Goal: Task Accomplishment & Management: Complete application form

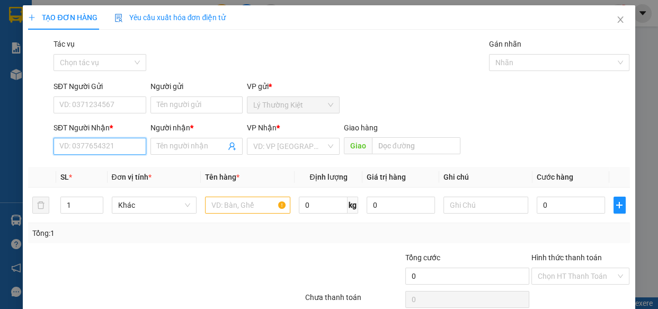
click at [111, 154] on input "SĐT Người Nhận *" at bounding box center [100, 146] width 93 height 17
click at [127, 164] on div "0963795794 - TÙNG" at bounding box center [98, 168] width 79 height 12
type input "0963795794"
type input "TÙNG"
type input "80.000"
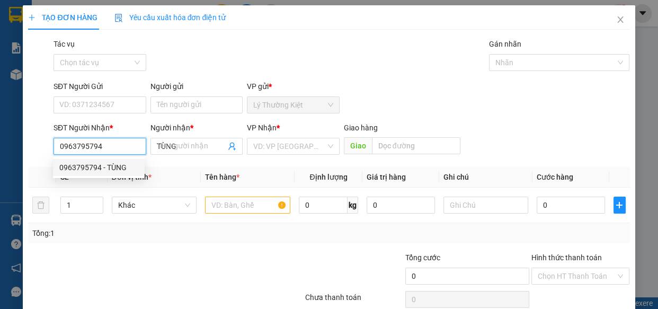
type input "80.000"
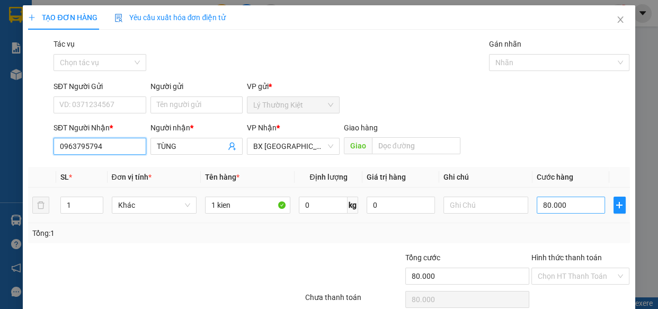
type input "0963795794"
click at [575, 199] on input "80.000" at bounding box center [571, 205] width 68 height 17
type input "3"
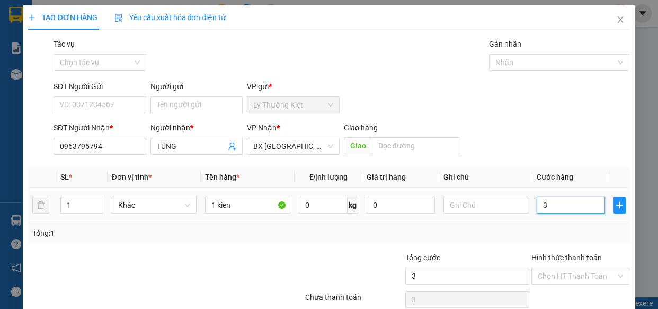
type input "30"
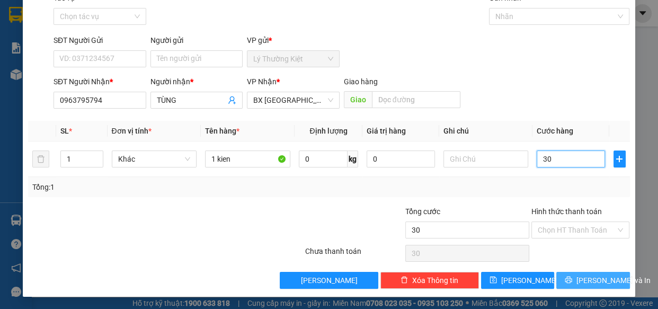
type input "30"
type input "30.000"
click at [562, 275] on button "[PERSON_NAME] và In" at bounding box center [592, 280] width 73 height 17
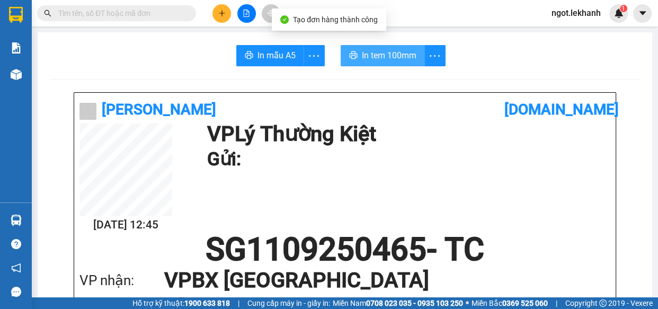
click at [381, 53] on span "In tem 100mm" at bounding box center [389, 55] width 55 height 13
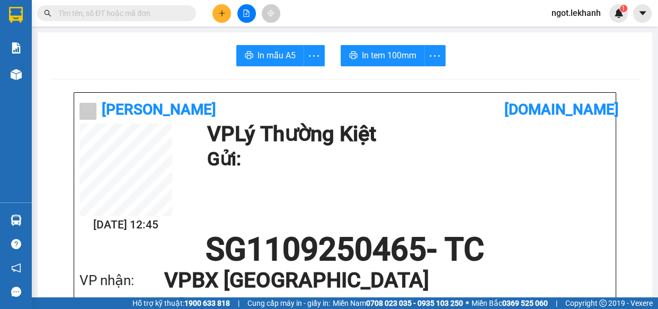
click at [213, 10] on button at bounding box center [221, 13] width 19 height 19
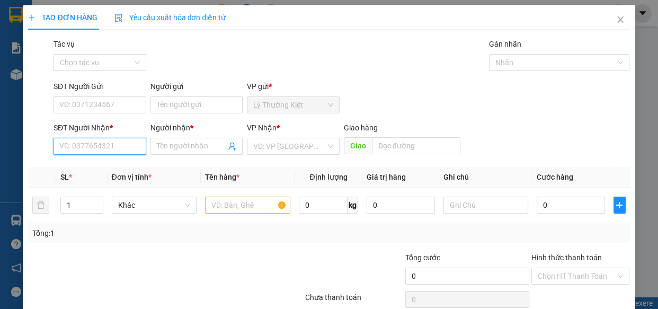
click at [132, 140] on input "SĐT Người Nhận *" at bounding box center [100, 146] width 93 height 17
type input "0"
click at [106, 106] on input "SĐT Người Gửi" at bounding box center [100, 104] width 93 height 17
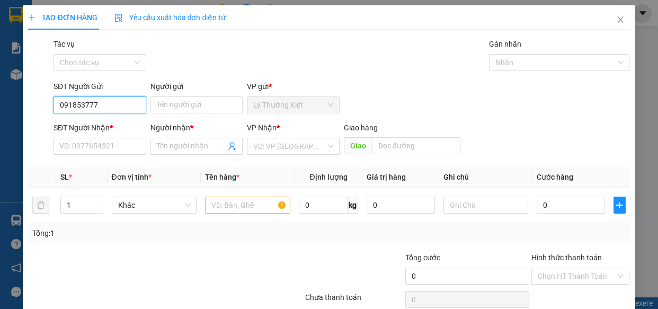
type input "0918537778"
click at [110, 123] on div "0918537778 - TRANG" at bounding box center [98, 126] width 79 height 12
type input "TRANG"
type input "0918076071"
type input "NHUNG"
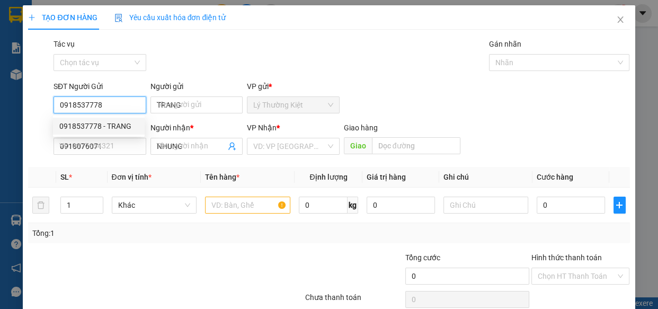
type input "40.000"
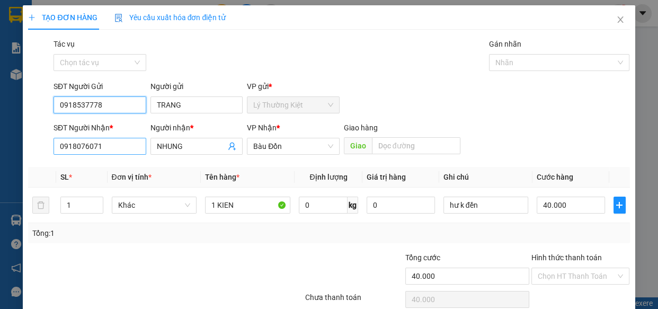
type input "0918537778"
click at [134, 144] on input "0918076071" at bounding box center [100, 146] width 93 height 17
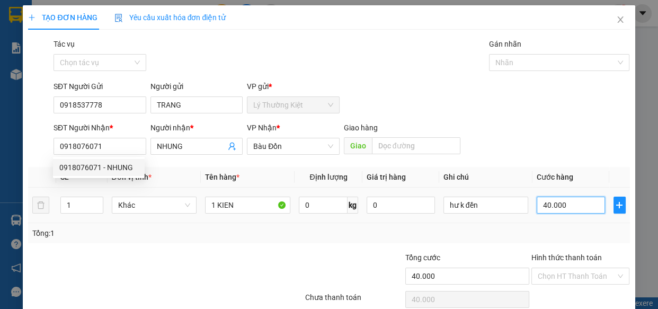
click at [570, 199] on input "40.000" at bounding box center [571, 205] width 68 height 17
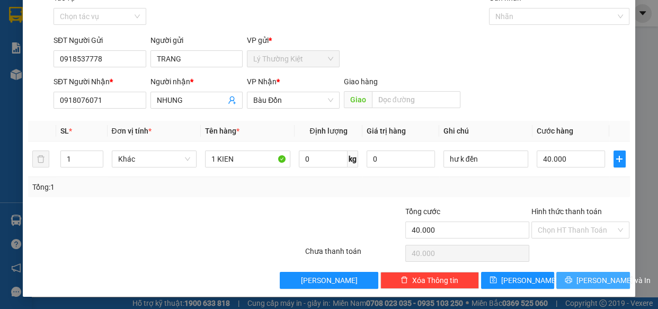
click at [596, 272] on button "[PERSON_NAME] và In" at bounding box center [592, 280] width 73 height 17
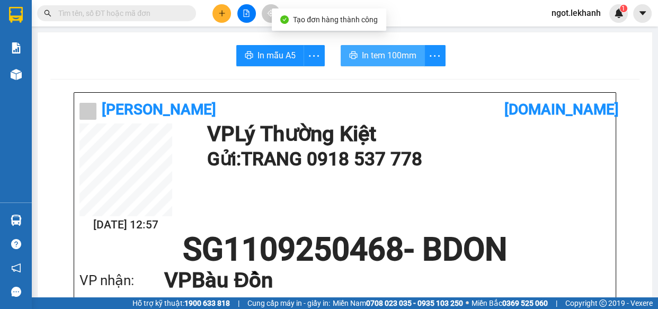
click at [414, 57] on button "In tem 100mm" at bounding box center [383, 55] width 84 height 21
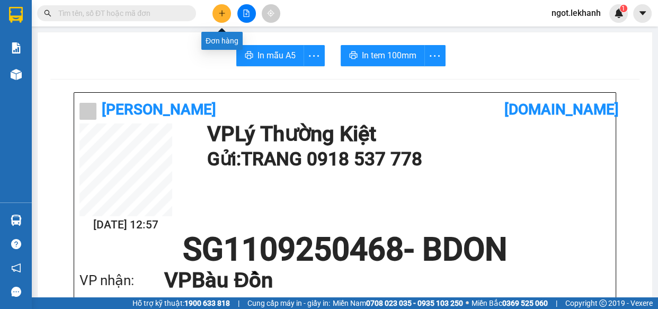
click at [218, 13] on icon "plus" at bounding box center [221, 13] width 7 height 7
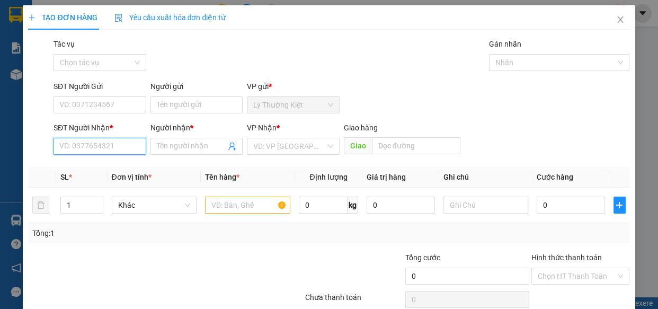
click at [134, 143] on input "SĐT Người Nhận *" at bounding box center [100, 146] width 93 height 17
click at [100, 163] on div "0942796652 - MY" at bounding box center [98, 168] width 79 height 12
type input "0942796652"
type input "MY"
type input "80.000"
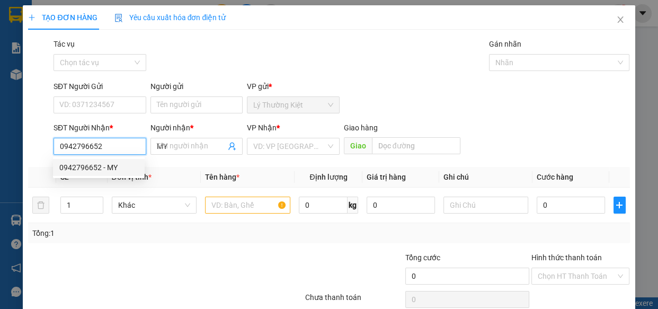
type input "80.000"
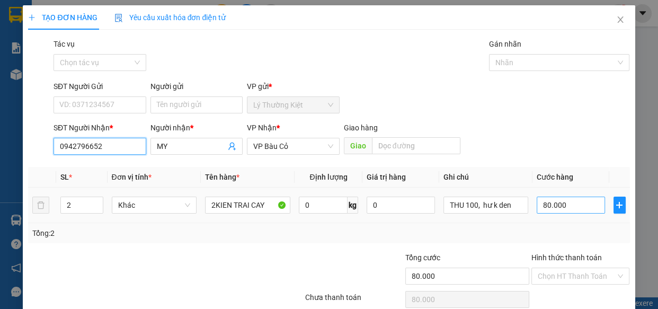
type input "0942796652"
click at [577, 212] on input "80.000" at bounding box center [571, 205] width 68 height 17
type input "1"
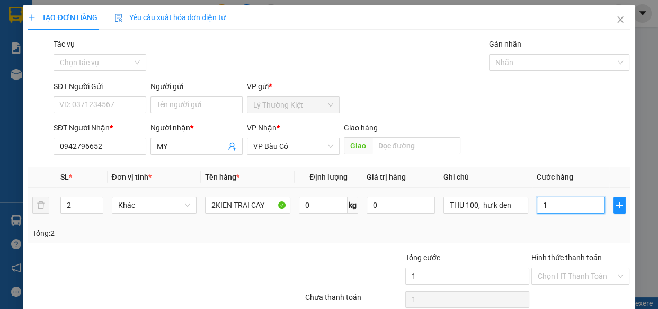
type input "12"
type input "120"
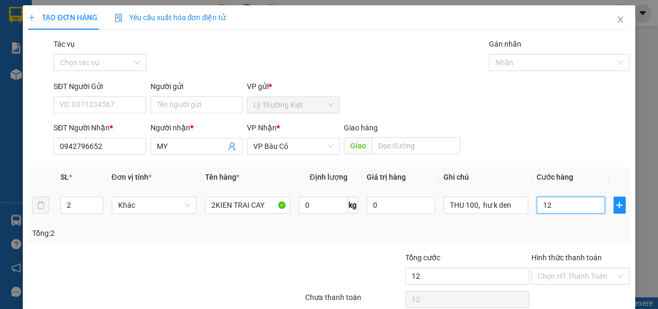
type input "120"
click at [537, 200] on input "120" at bounding box center [571, 205] width 68 height 17
click at [549, 202] on input "120" at bounding box center [571, 205] width 68 height 17
type input "1"
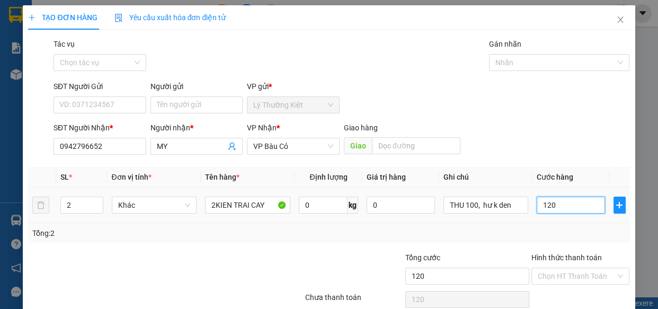
type input "1"
type input "10"
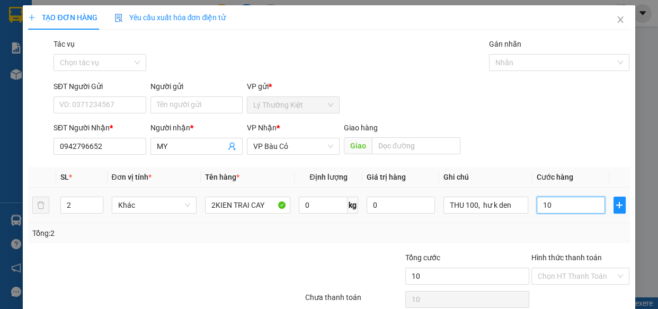
type input "100"
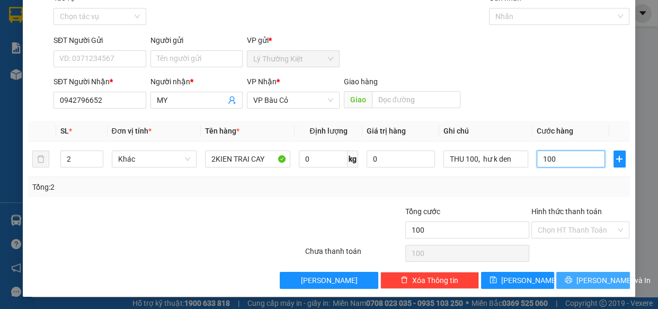
type input "100"
type input "100.000"
click at [586, 277] on span "[PERSON_NAME] và In" at bounding box center [613, 280] width 74 height 12
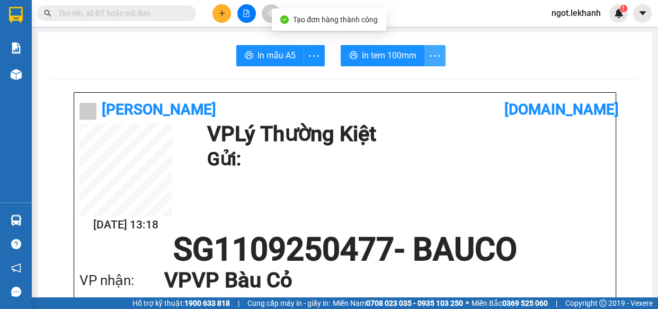
click at [432, 47] on button "button" at bounding box center [434, 55] width 21 height 21
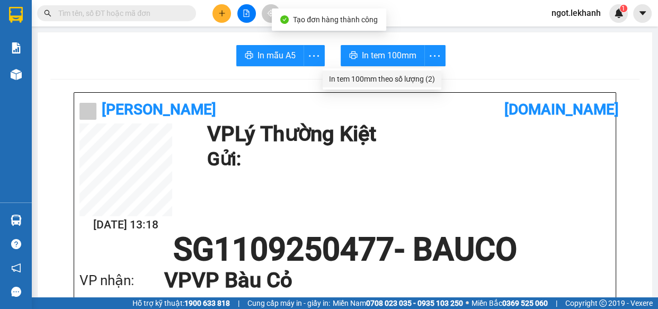
click at [428, 81] on div "In tem 100mm theo số lượng (2)" at bounding box center [382, 79] width 106 height 12
